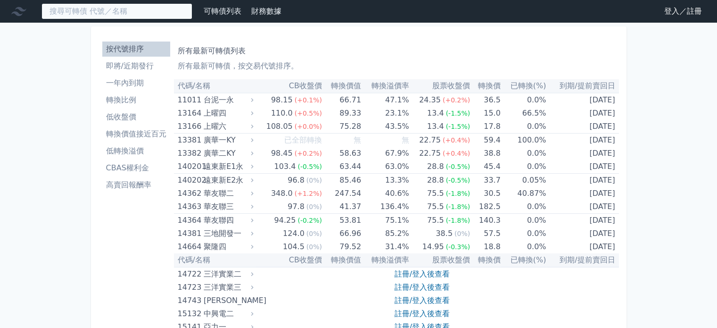
click at [140, 14] on input at bounding box center [116, 11] width 151 height 16
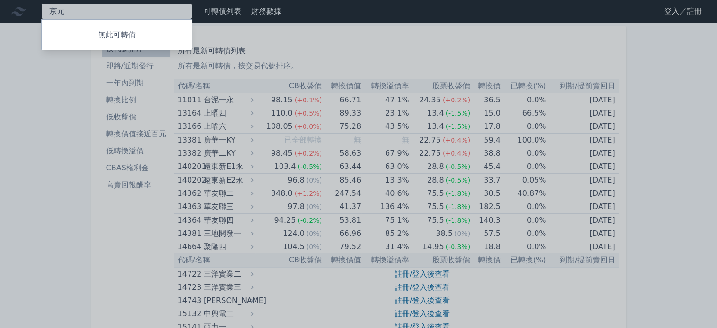
type input "[PERSON_NAME]"
type input "中砂"
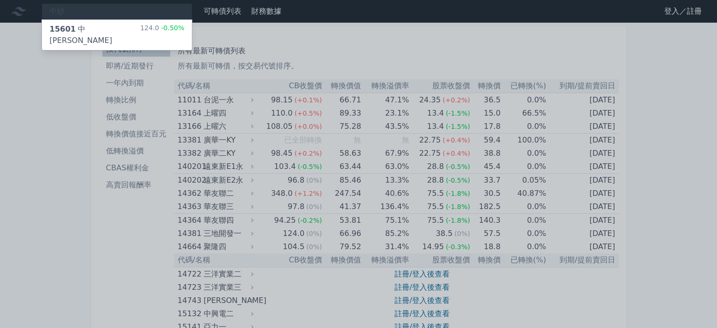
click at [158, 28] on div "124.0 -0.50%" at bounding box center [162, 35] width 44 height 23
click at [66, 166] on div at bounding box center [358, 164] width 717 height 328
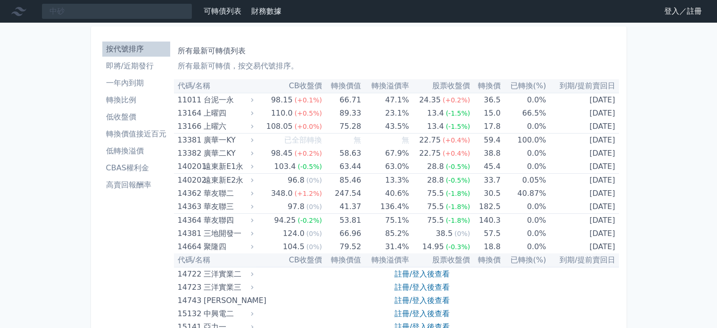
click at [128, 166] on li "CBAS權利金" at bounding box center [136, 167] width 68 height 11
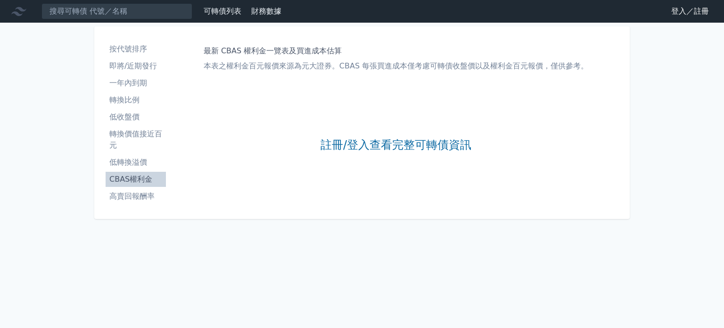
click at [703, 15] on link "登入／註冊" at bounding box center [690, 11] width 53 height 15
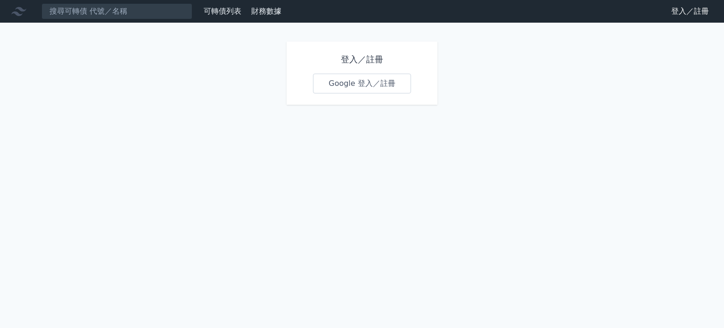
click at [371, 79] on link "Google 登入／註冊" at bounding box center [362, 84] width 98 height 20
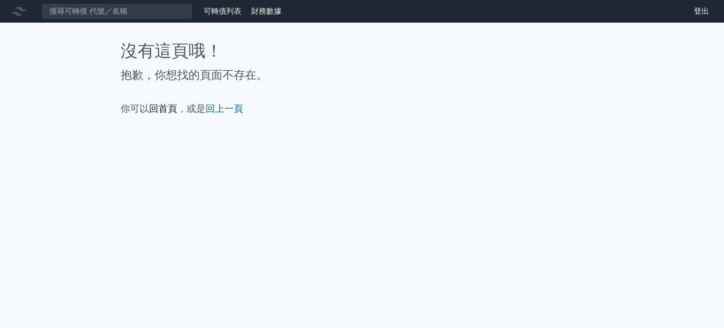
click at [169, 107] on link "回首頁" at bounding box center [163, 108] width 28 height 11
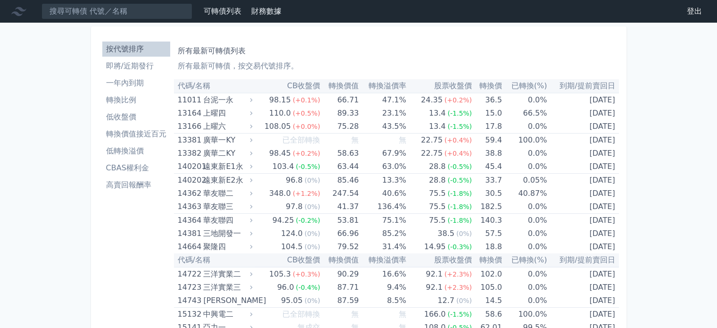
click at [142, 163] on li "CBAS權利金" at bounding box center [136, 167] width 68 height 11
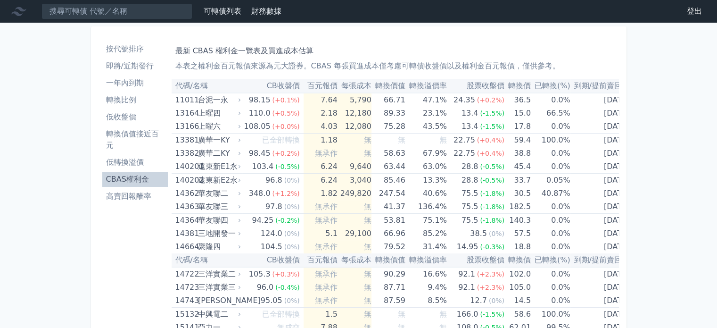
click at [228, 21] on nav "可轉債列表 財務數據 可轉債列表 財務數據 登出 登出" at bounding box center [358, 11] width 717 height 23
click at [231, 13] on link "可轉債列表" at bounding box center [223, 11] width 38 height 9
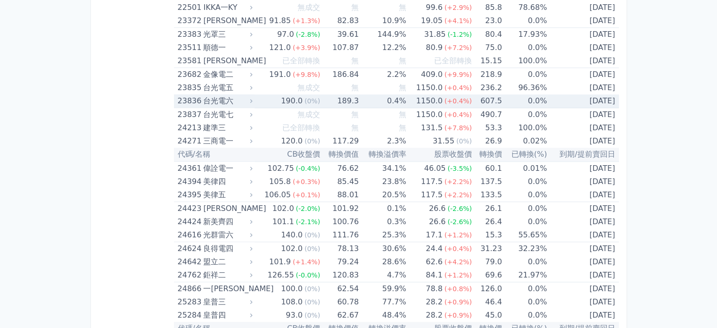
scroll to position [849, 0]
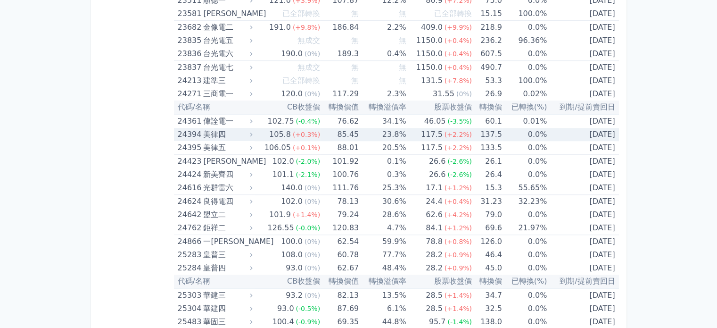
click at [223, 136] on div "美律四" at bounding box center [226, 134] width 47 height 13
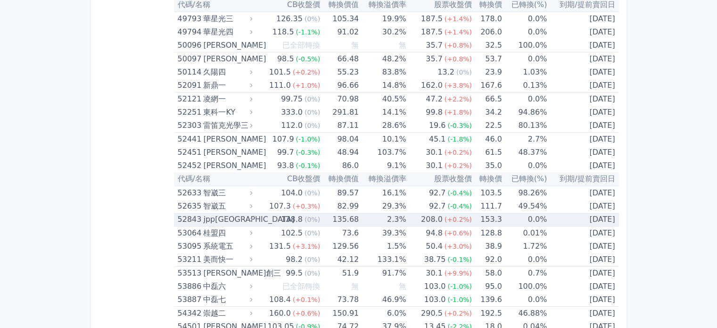
scroll to position [3536, 0]
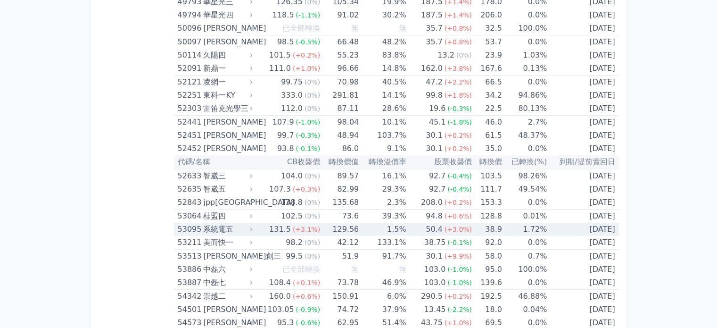
click at [280, 223] on div "131.5" at bounding box center [279, 229] width 25 height 13
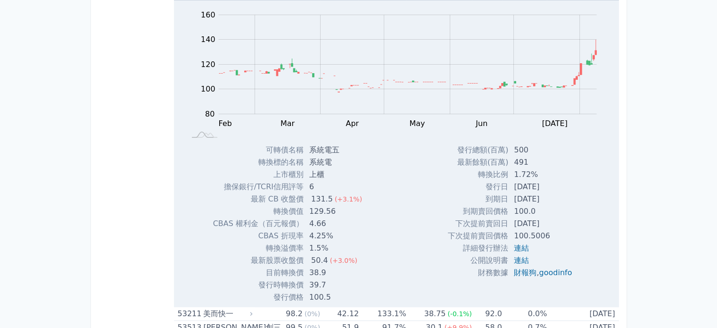
scroll to position [3772, 0]
drag, startPoint x: 514, startPoint y: 174, endPoint x: 488, endPoint y: 179, distance: 26.4
click at [488, 180] on tr "發行日 2023-08-08" at bounding box center [514, 186] width 132 height 12
click at [488, 180] on td "發行日" at bounding box center [478, 186] width 60 height 12
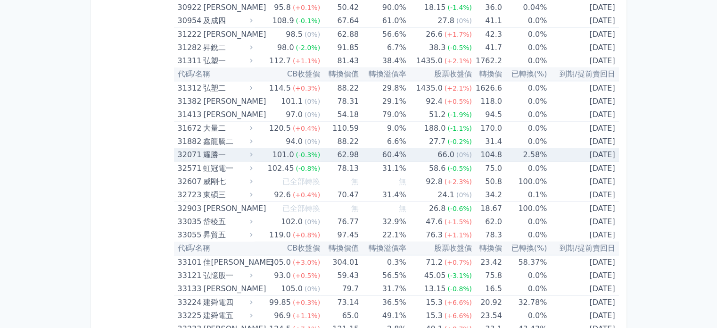
scroll to position [1868, 0]
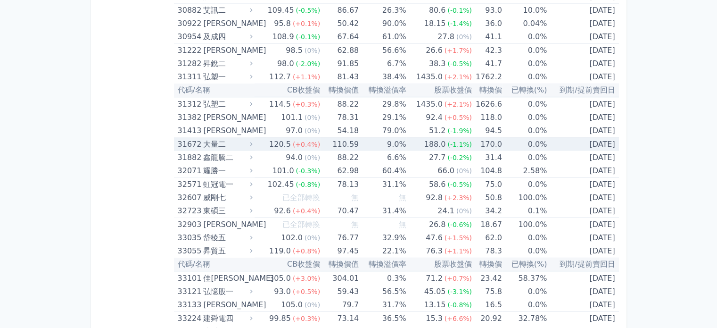
click at [237, 141] on div "大量二" at bounding box center [226, 144] width 47 height 13
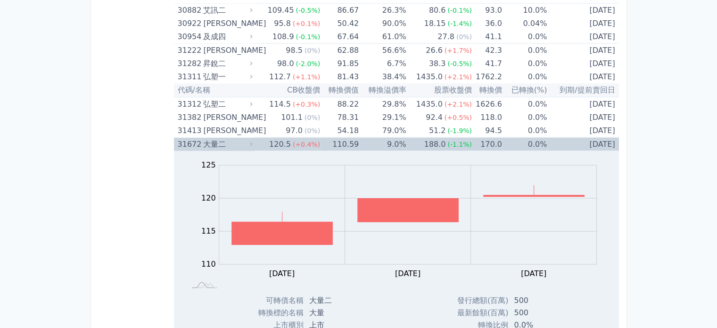
click at [272, 143] on div "120.5" at bounding box center [279, 144] width 25 height 13
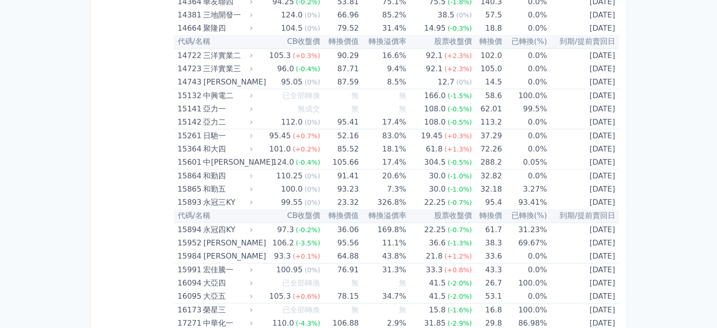
scroll to position [218, 0]
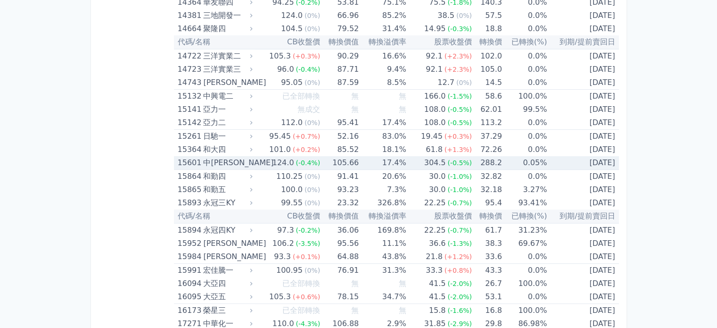
click at [378, 160] on td "17.4%" at bounding box center [382, 163] width 47 height 14
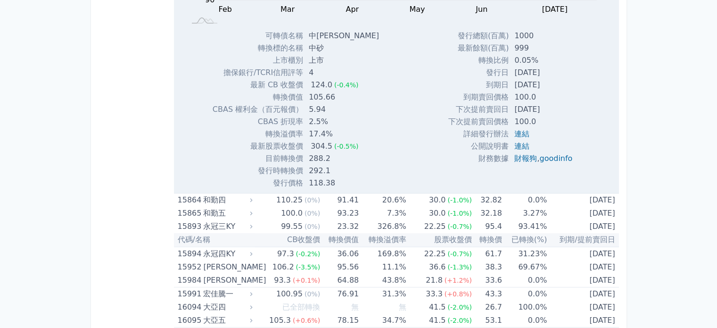
scroll to position [406, 0]
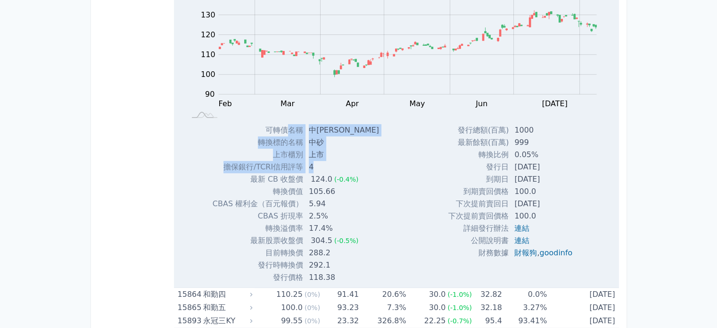
drag, startPoint x: 287, startPoint y: 126, endPoint x: 322, endPoint y: 167, distance: 54.5
click at [322, 167] on tbody "可轉債名稱 中砂一 轉換標的名稱 中砂 上市櫃別 上市 擔保銀行/TCRI信用評等 4 最新 CB 收盤價 124.0 (-0.4%) 105.66" at bounding box center [300, 203] width 174 height 159
click at [322, 167] on td "4" at bounding box center [344, 167] width 83 height 12
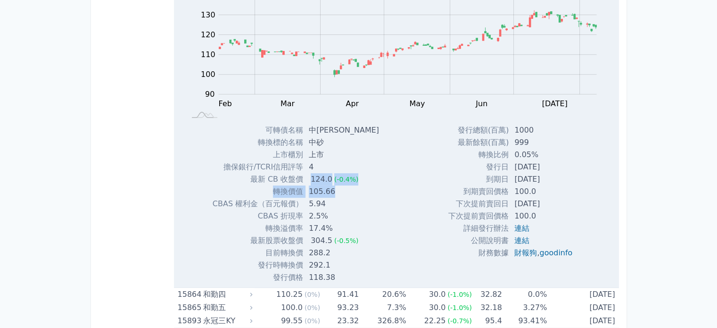
drag, startPoint x: 311, startPoint y: 173, endPoint x: 354, endPoint y: 196, distance: 48.3
click at [354, 196] on tbody "可轉債名稱 中砂一 轉換標的名稱 中砂 上市櫃別 上市 擔保銀行/TCRI信用評等 4 最新 CB 收盤價 124.0 (-0.4%) 105.66" at bounding box center [300, 203] width 174 height 159
click at [354, 196] on td "105.66" at bounding box center [344, 191] width 83 height 12
drag, startPoint x: 259, startPoint y: 167, endPoint x: 303, endPoint y: 168, distance: 43.9
click at [303, 168] on td "擔保銀行/TCRI信用評等" at bounding box center [258, 167] width 91 height 12
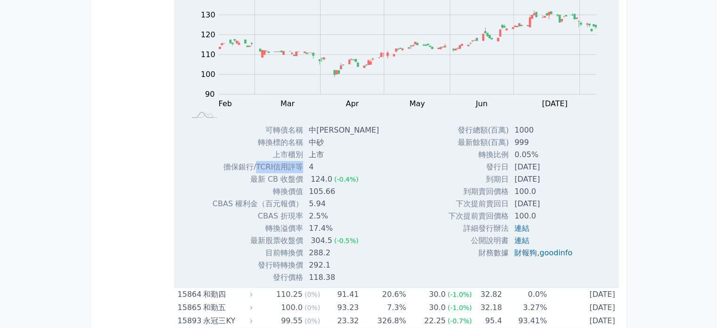
drag, startPoint x: 512, startPoint y: 167, endPoint x: 560, endPoint y: 177, distance: 48.6
click at [560, 177] on tbody "發行總額(百萬) 1000 最新餘額(百萬) 999 轉換比例 0.05% 發行日 2024-06-24 到期日 2029-06-24 到期賣回價格 100.…" at bounding box center [514, 191] width 132 height 135
click at [560, 177] on td "[DATE]" at bounding box center [544, 179] width 71 height 12
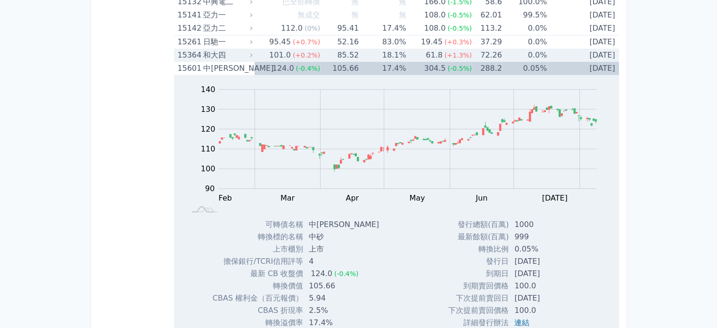
scroll to position [0, 0]
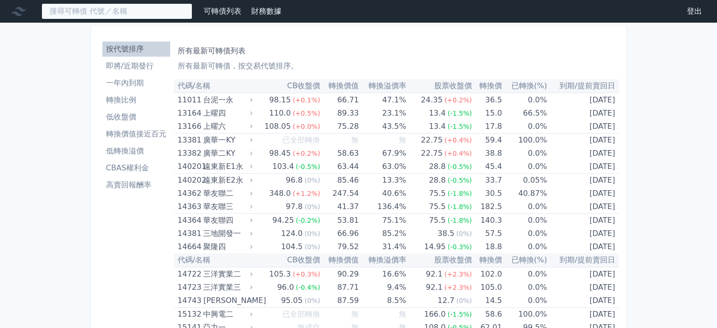
click at [133, 7] on input at bounding box center [116, 11] width 151 height 16
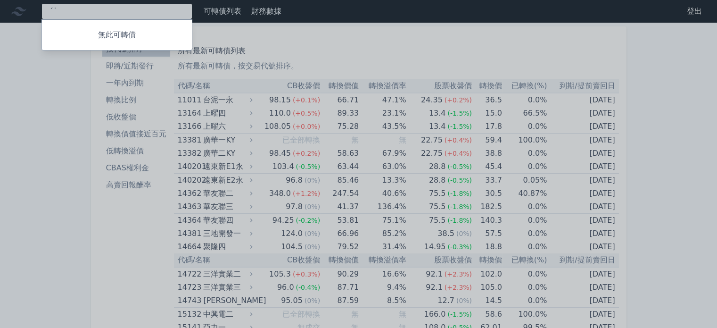
type input "ˊ"
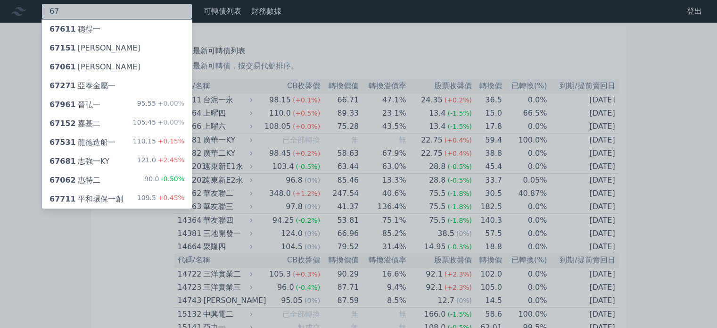
type input "6"
